Goal: Task Accomplishment & Management: Use online tool/utility

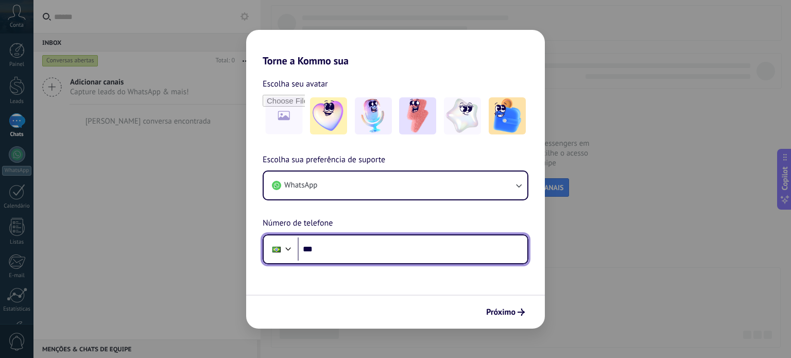
click at [335, 246] on input "***" at bounding box center [413, 249] width 230 height 24
type input "**********"
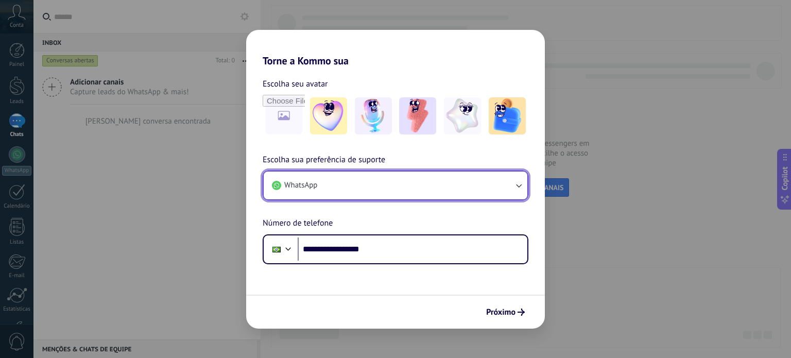
click at [418, 181] on button "WhatsApp" at bounding box center [396, 186] width 264 height 28
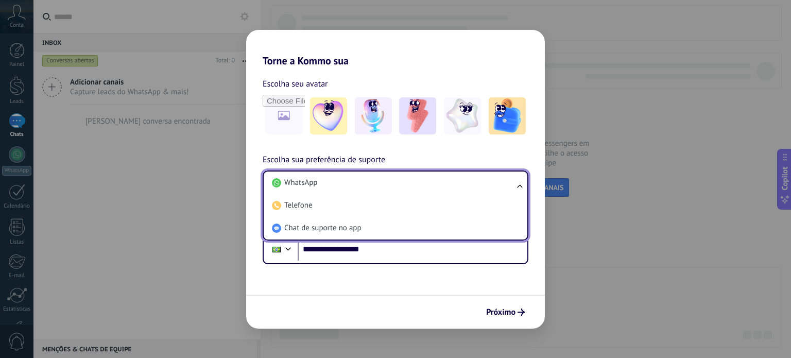
click at [418, 181] on li "WhatsApp" at bounding box center [393, 183] width 251 height 23
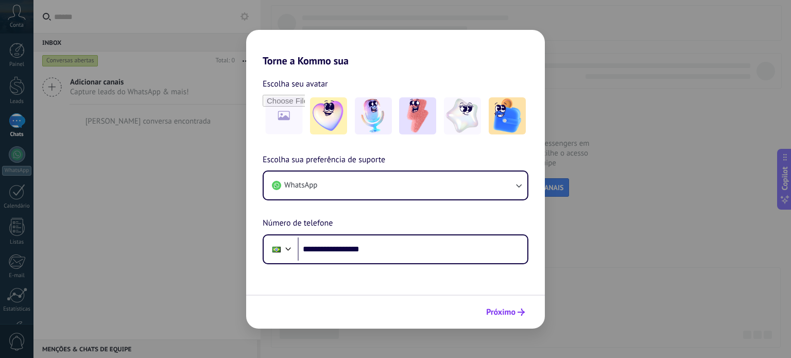
click at [495, 309] on span "Próximo" at bounding box center [500, 312] width 29 height 7
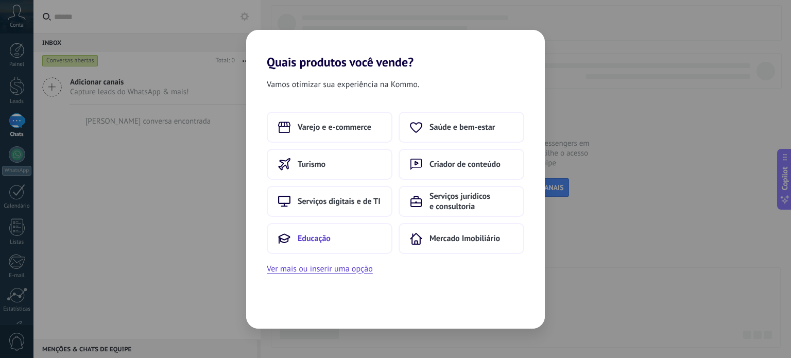
click at [353, 237] on button "Educação" at bounding box center [330, 238] width 126 height 31
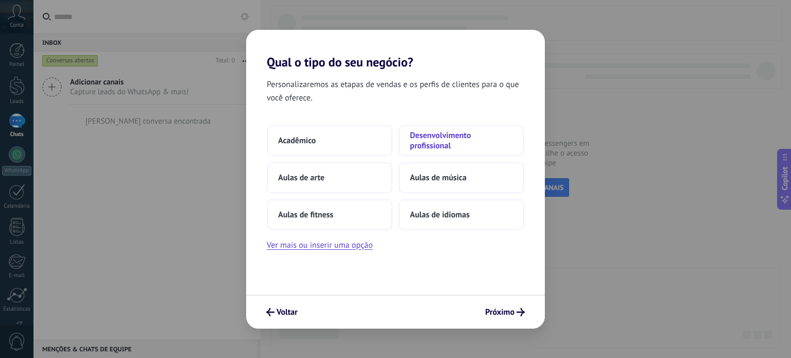
click at [424, 141] on span "Desenvolvimento profissional" at bounding box center [461, 140] width 103 height 21
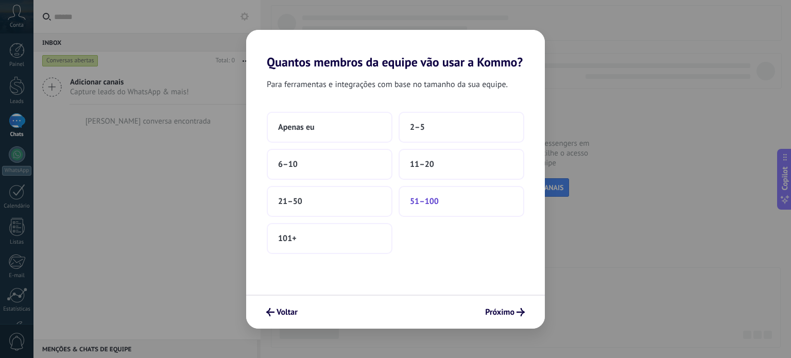
click at [437, 198] on span "51–100" at bounding box center [424, 201] width 29 height 10
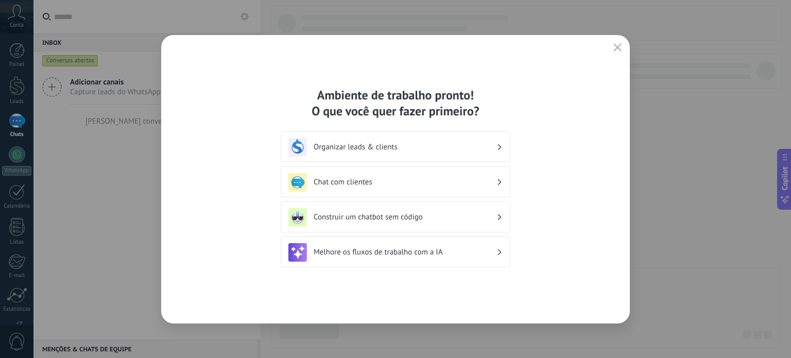
click at [396, 141] on div "Organizar leads & clients" at bounding box center [395, 147] width 214 height 19
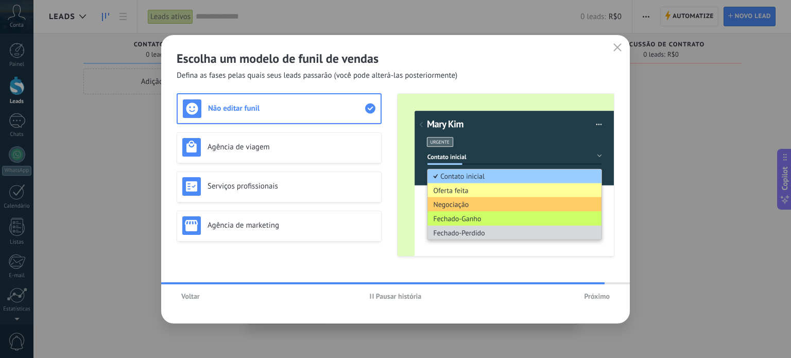
click at [591, 294] on span "Próximo" at bounding box center [597, 296] width 26 height 7
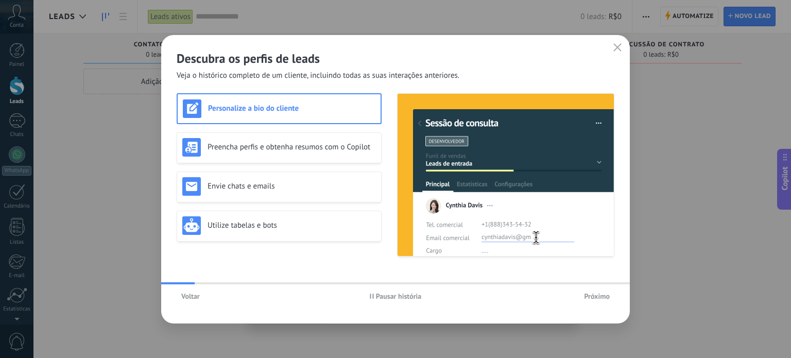
click at [591, 294] on span "Próximo" at bounding box center [597, 296] width 26 height 7
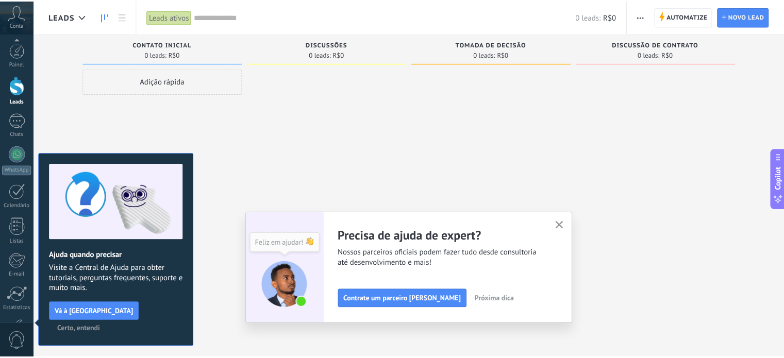
scroll to position [70, 0]
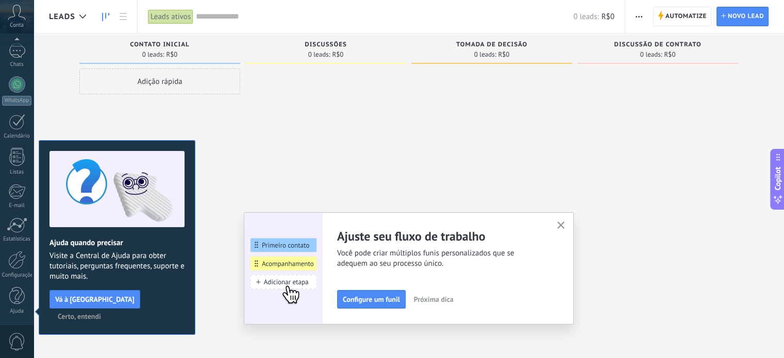
click at [565, 226] on icon "button" at bounding box center [561, 226] width 8 height 8
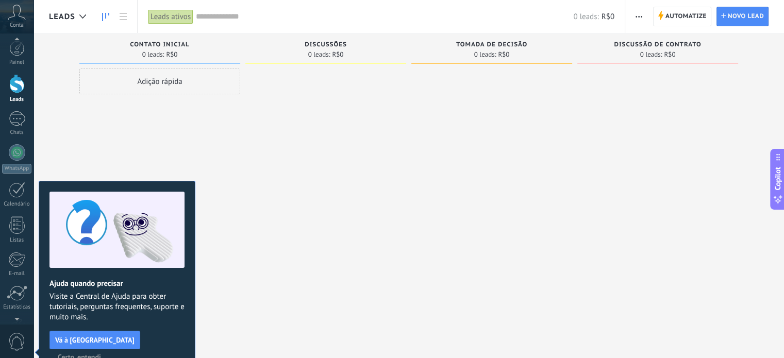
scroll to position [0, 0]
click at [14, 49] on div at bounding box center [16, 50] width 15 height 15
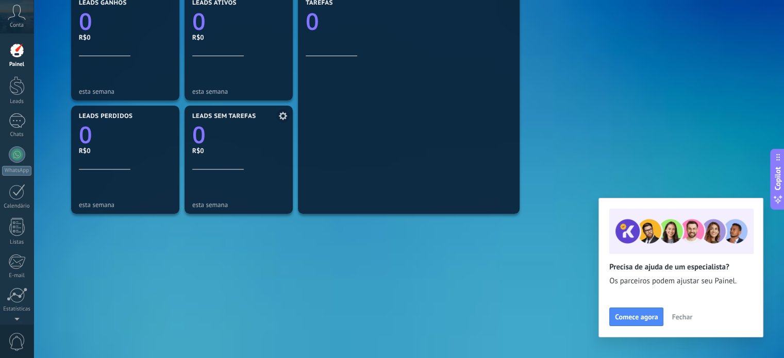
scroll to position [371, 0]
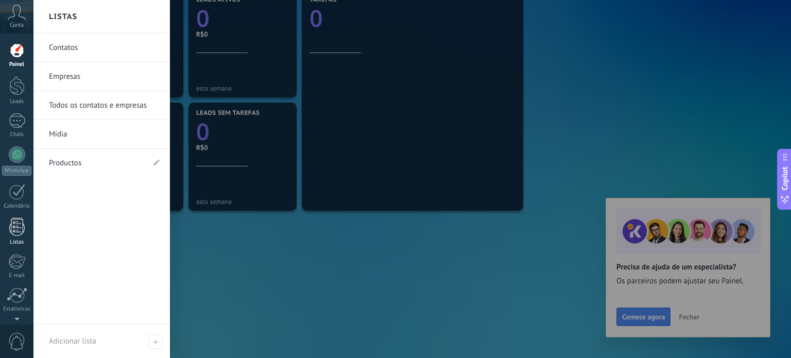
click at [11, 225] on div at bounding box center [16, 227] width 15 height 18
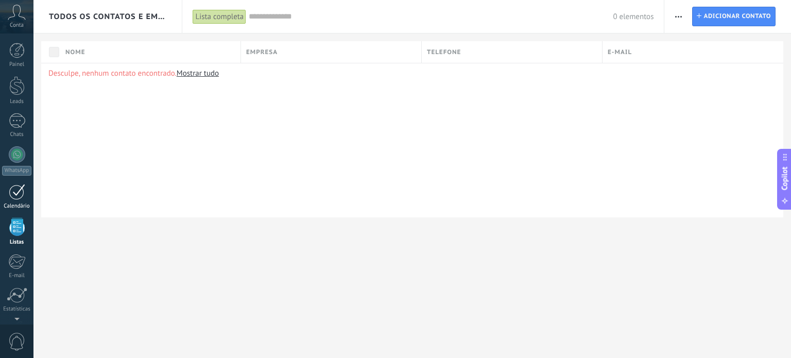
click at [23, 185] on div at bounding box center [17, 192] width 16 height 16
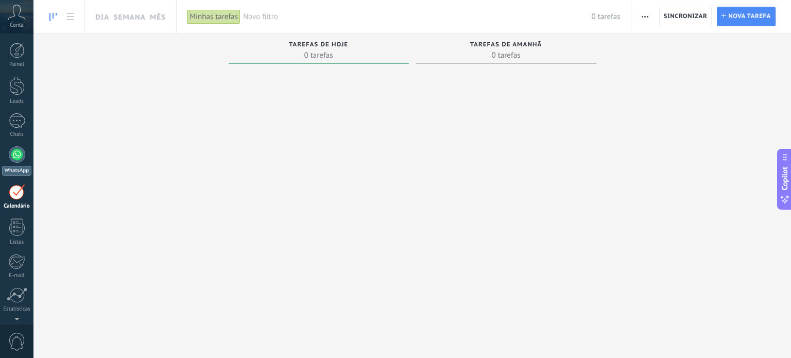
click at [16, 148] on div at bounding box center [17, 154] width 16 height 16
